Goal: Transaction & Acquisition: Purchase product/service

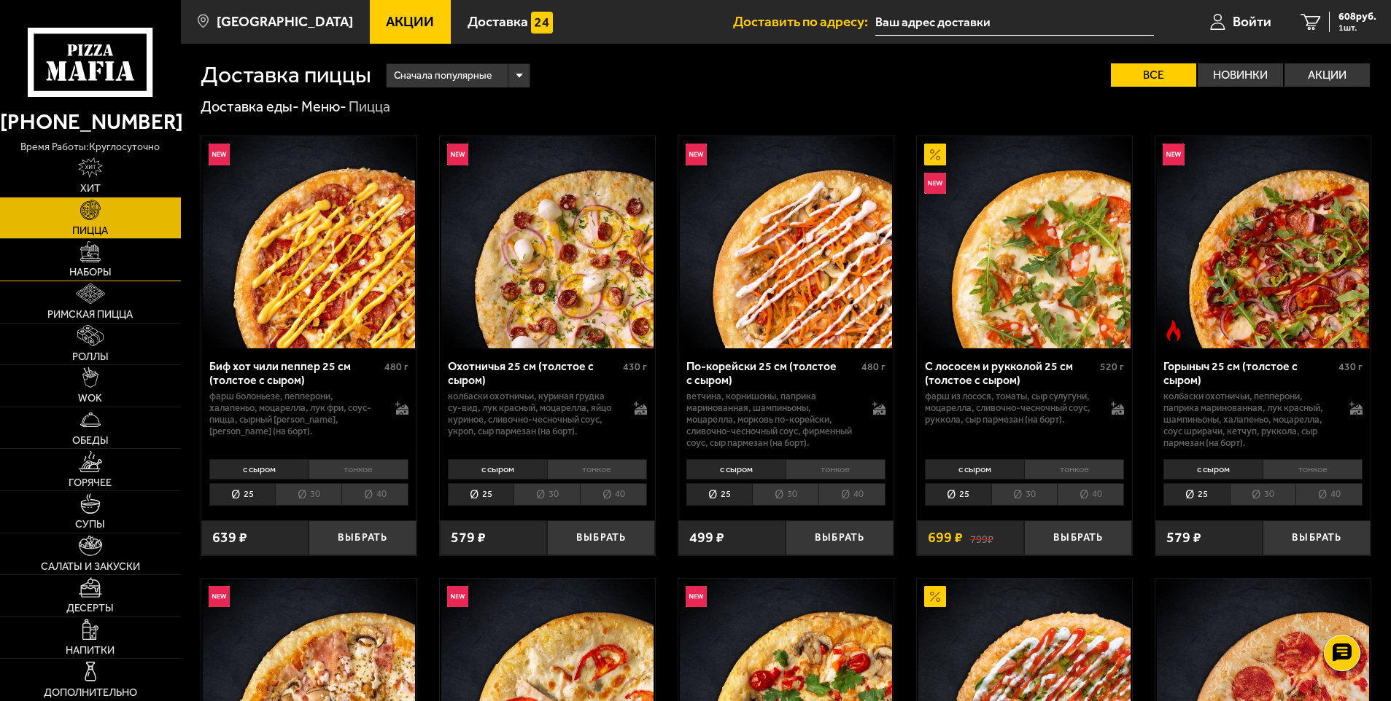
click at [96, 265] on link "Наборы" at bounding box center [90, 260] width 181 height 42
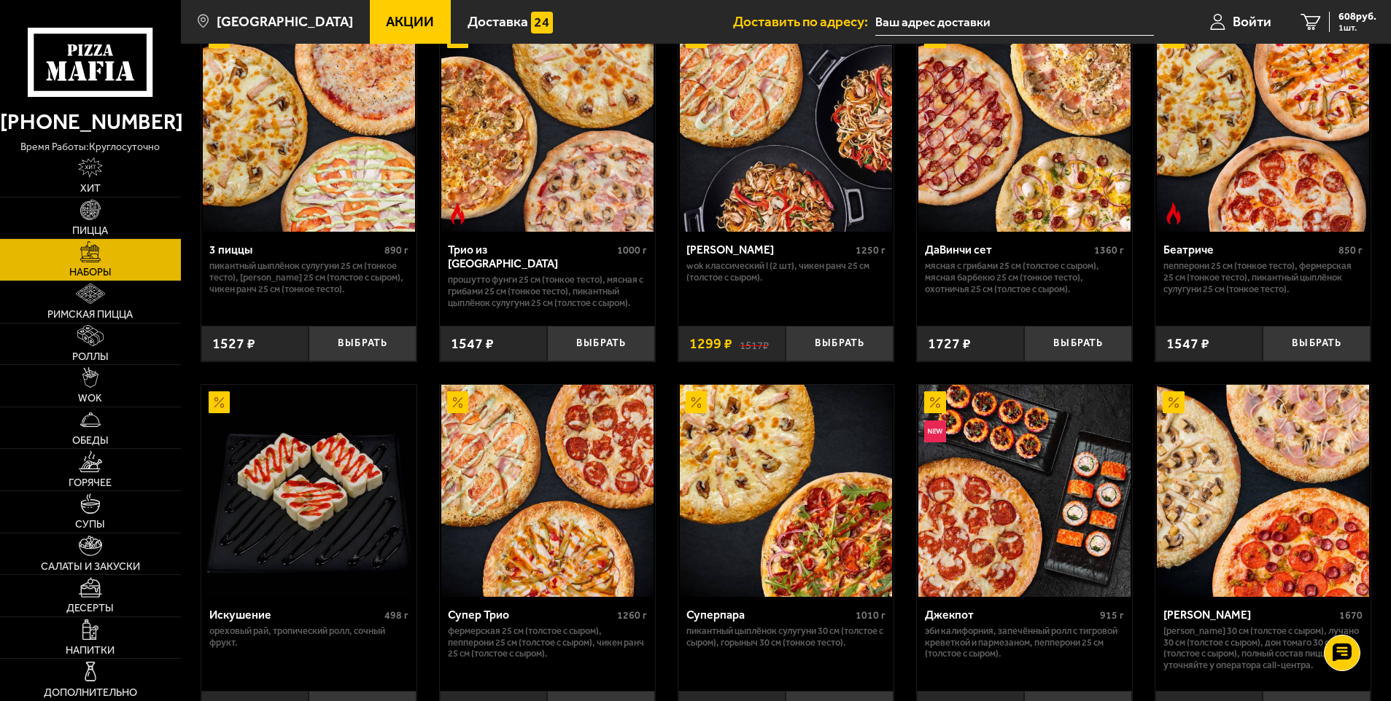
scroll to position [802, 0]
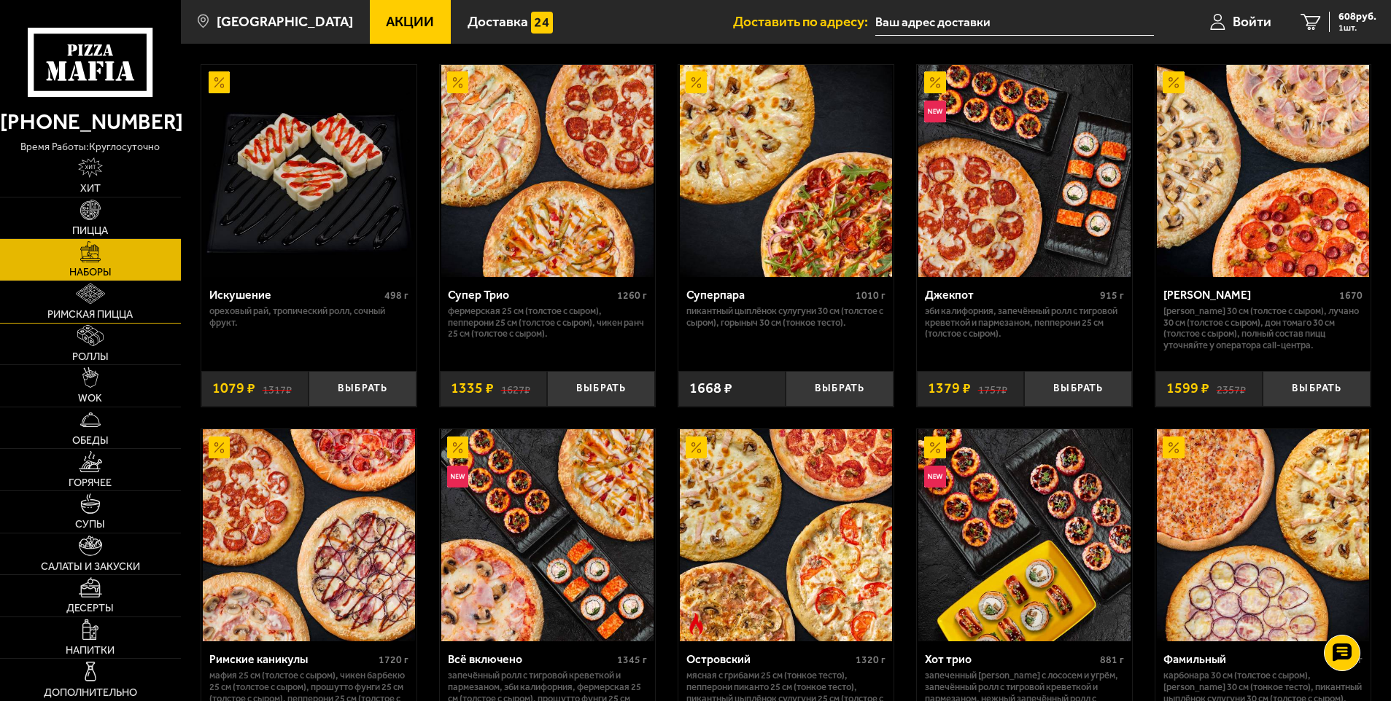
click at [85, 313] on span "Римская пицца" at bounding box center [89, 315] width 85 height 10
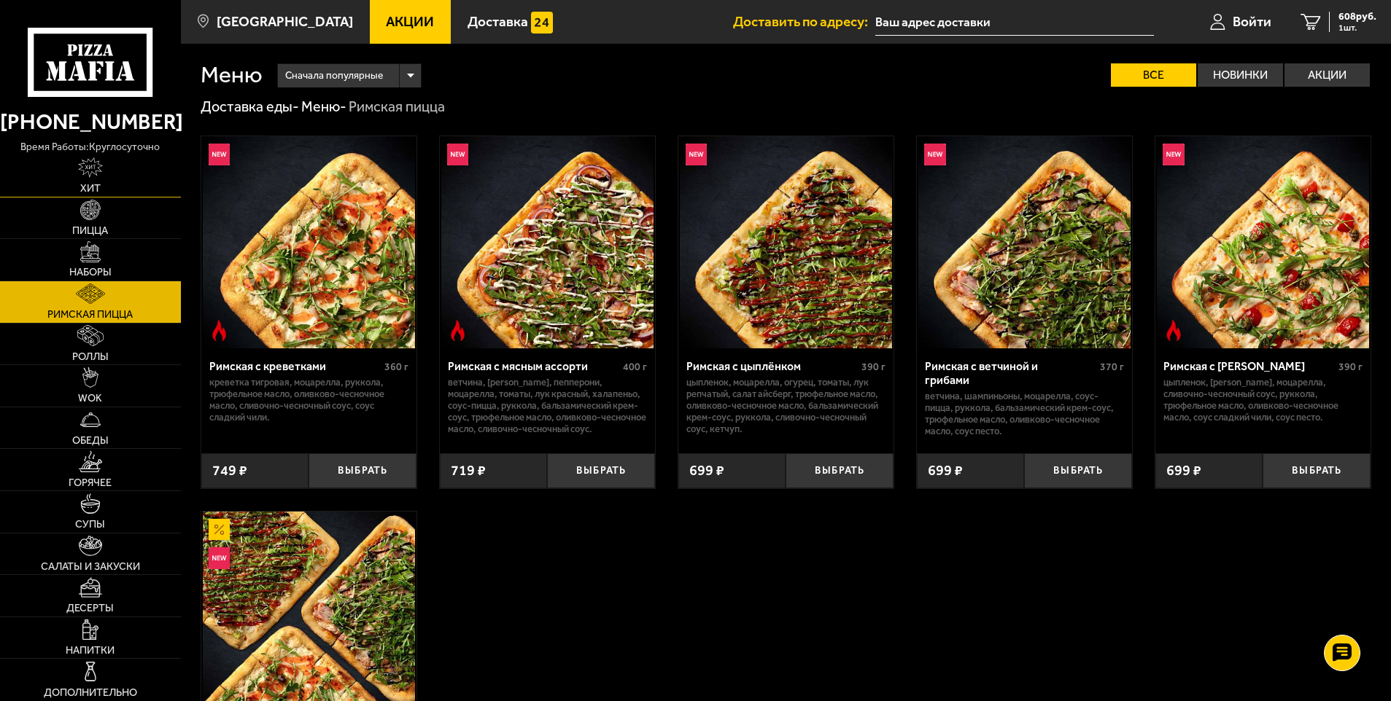
click at [95, 165] on img at bounding box center [90, 168] width 25 height 20
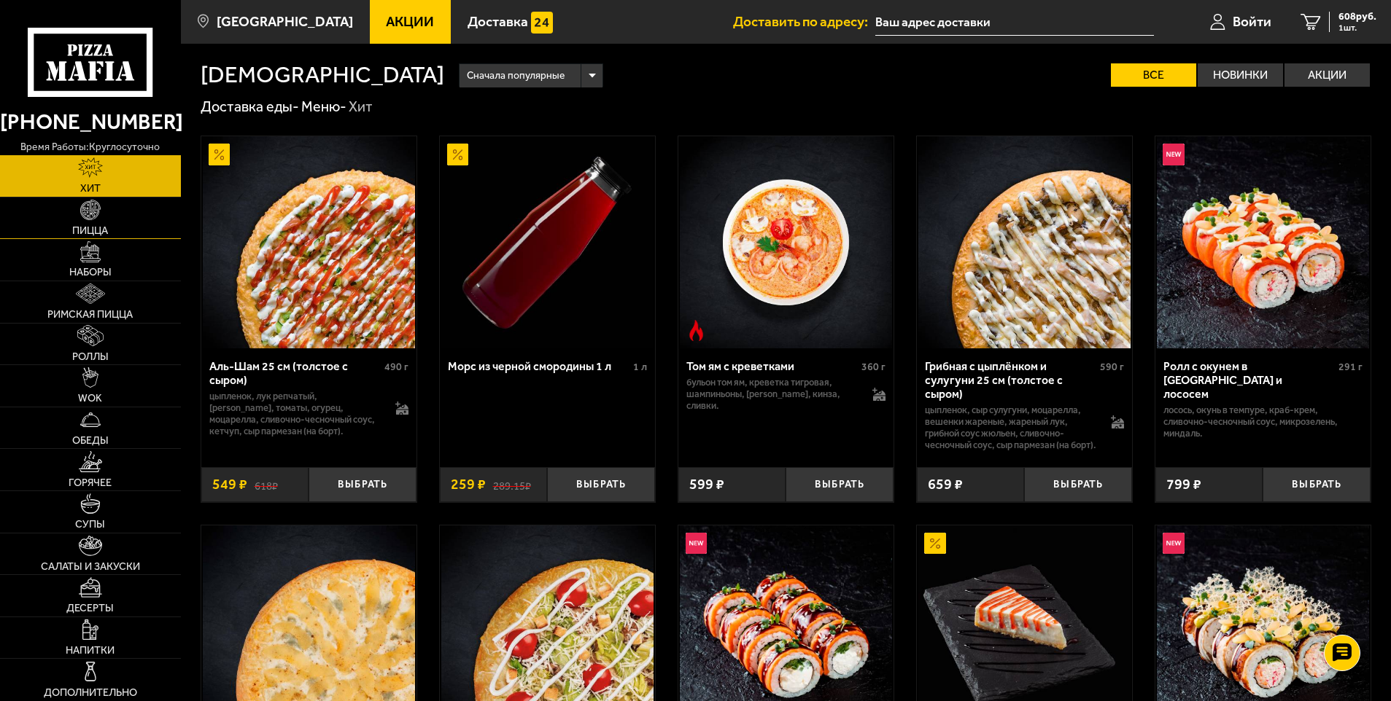
click at [96, 219] on img at bounding box center [90, 210] width 20 height 20
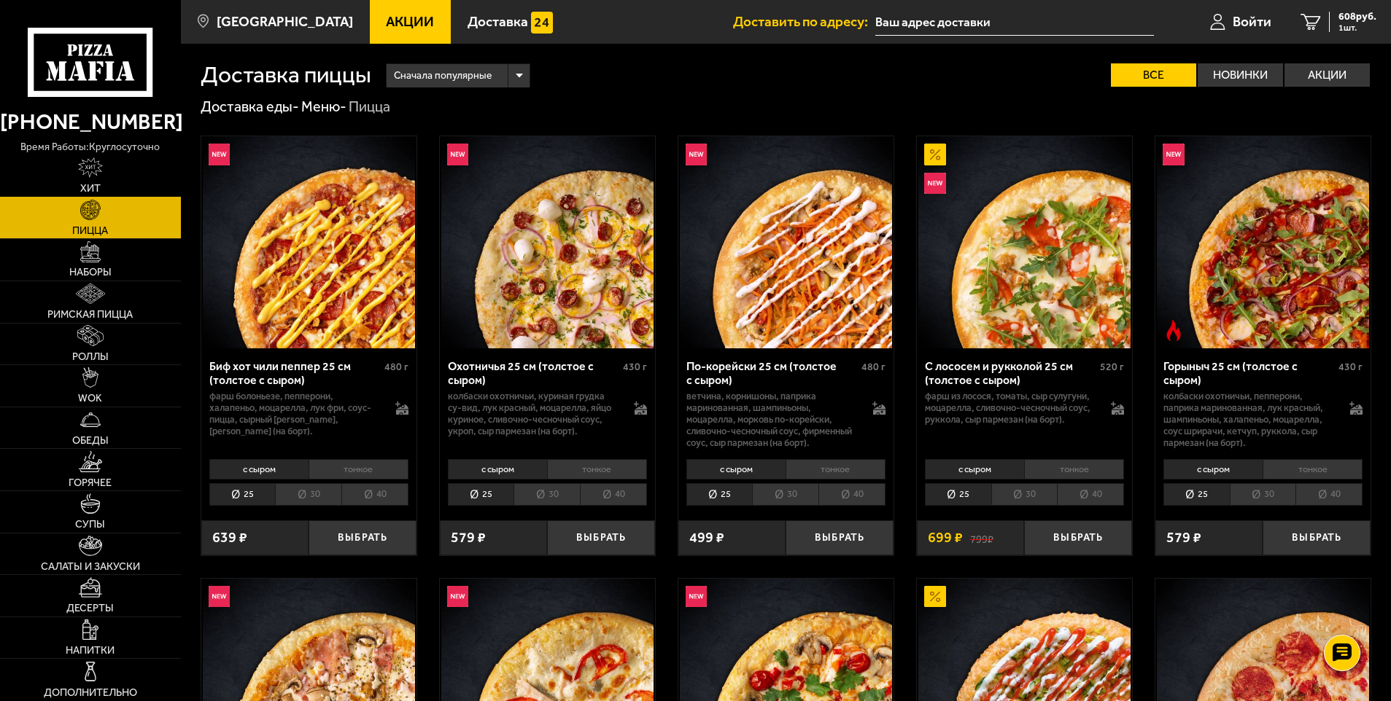
click at [100, 168] on img at bounding box center [90, 168] width 25 height 20
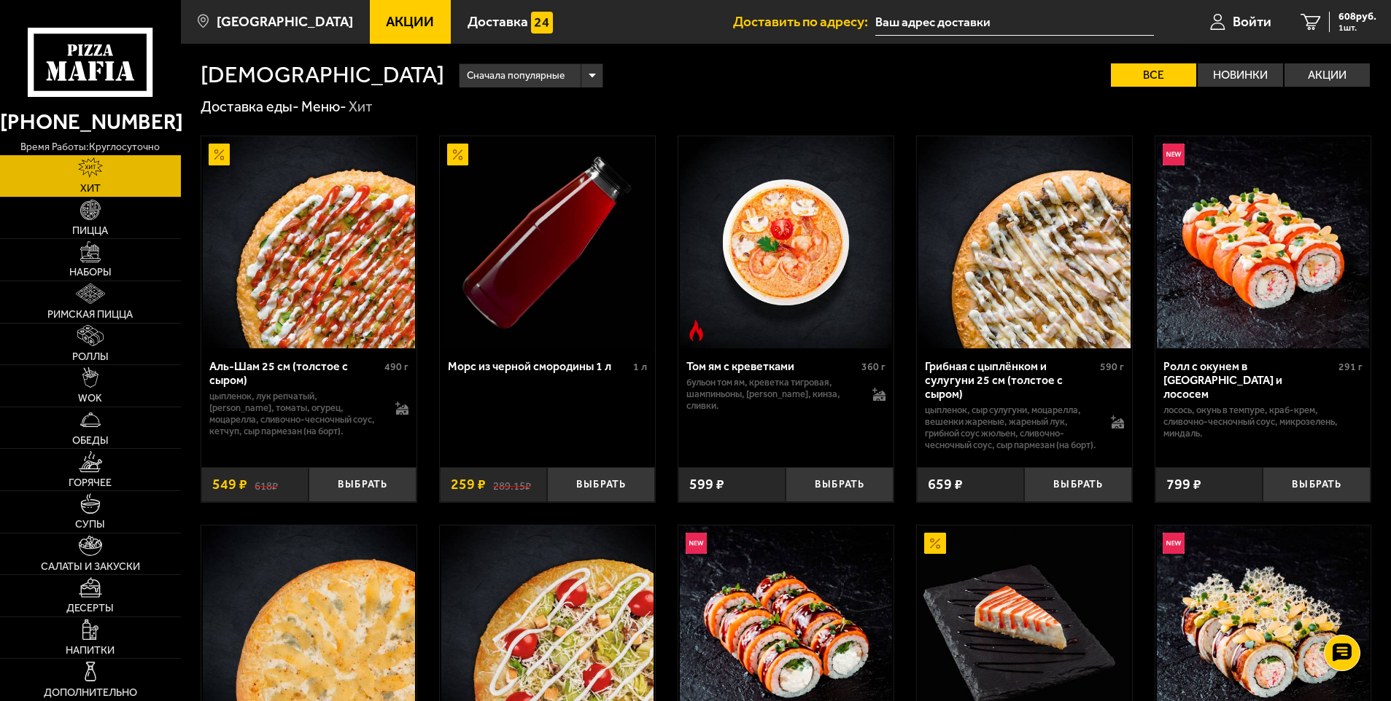
click at [88, 76] on icon at bounding box center [90, 62] width 125 height 69
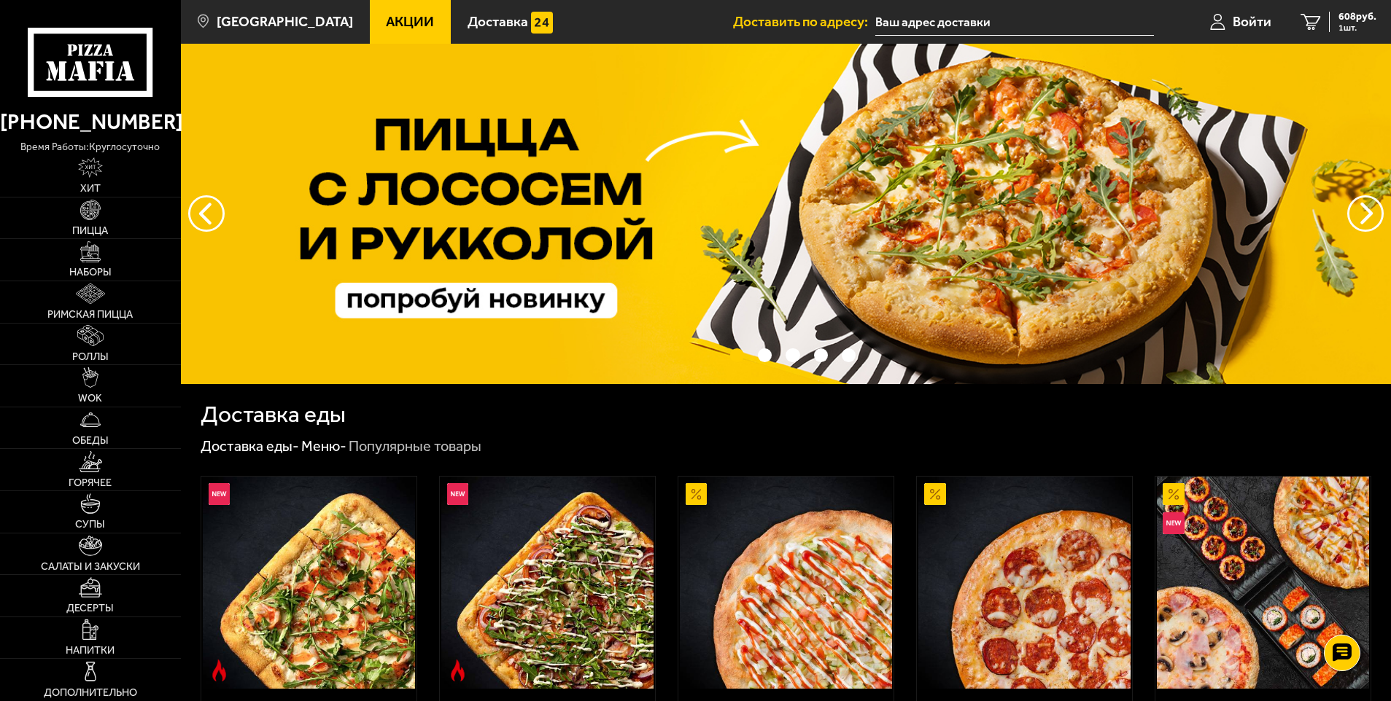
click at [386, 18] on span "Акции" at bounding box center [410, 22] width 48 height 14
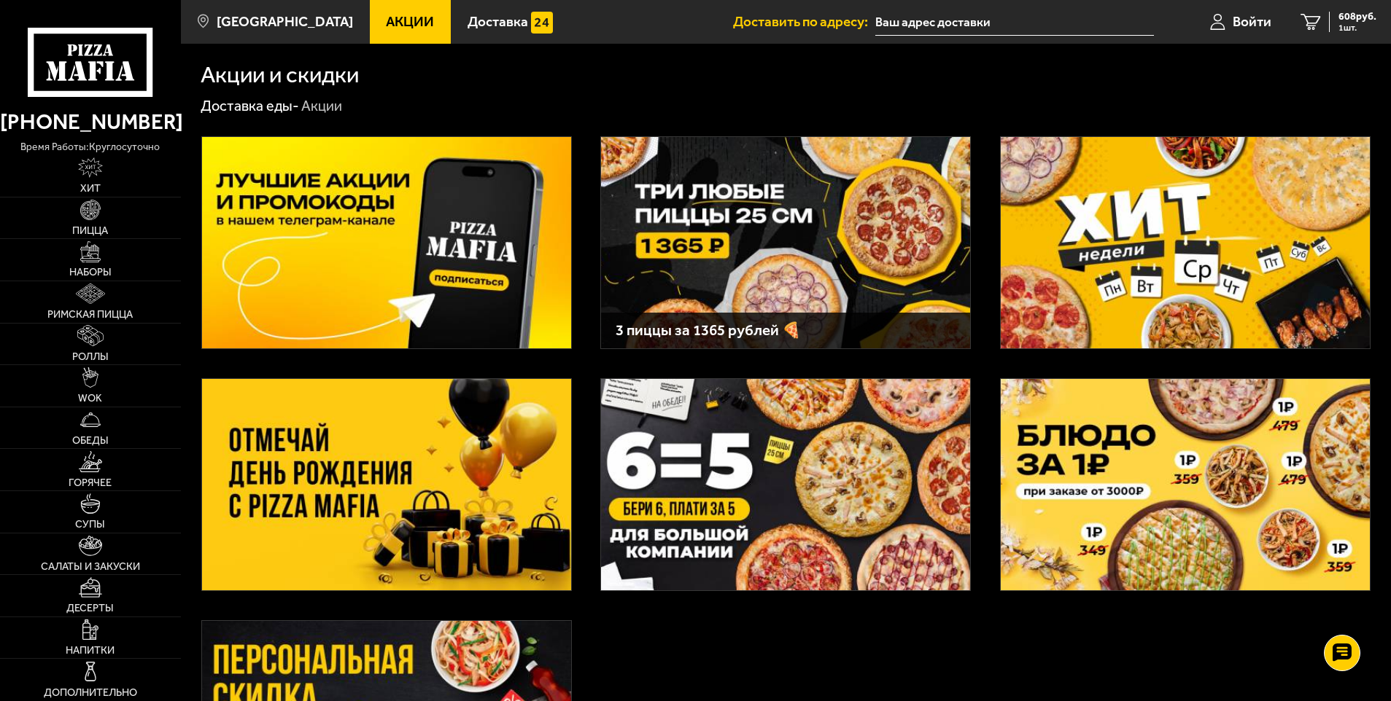
click at [774, 228] on img at bounding box center [785, 242] width 369 height 211
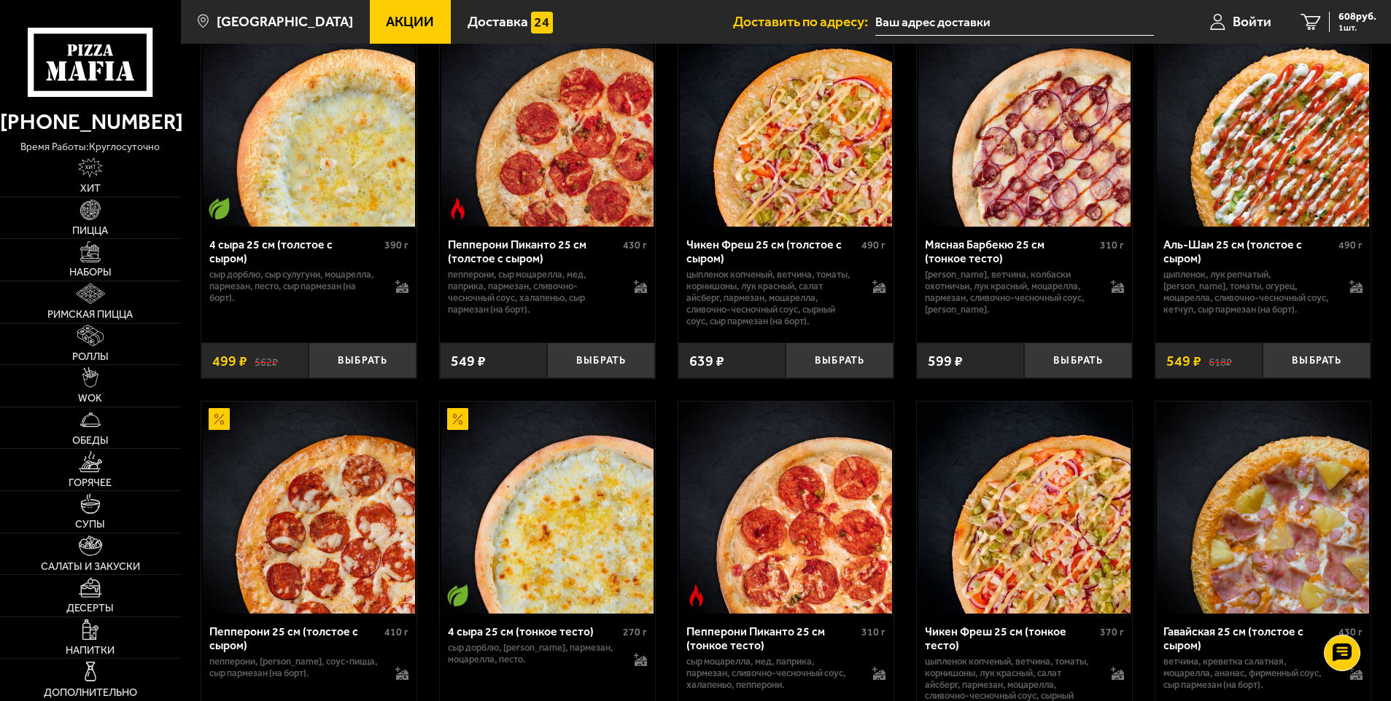
scroll to position [1531, 0]
